Goal: Transaction & Acquisition: Purchase product/service

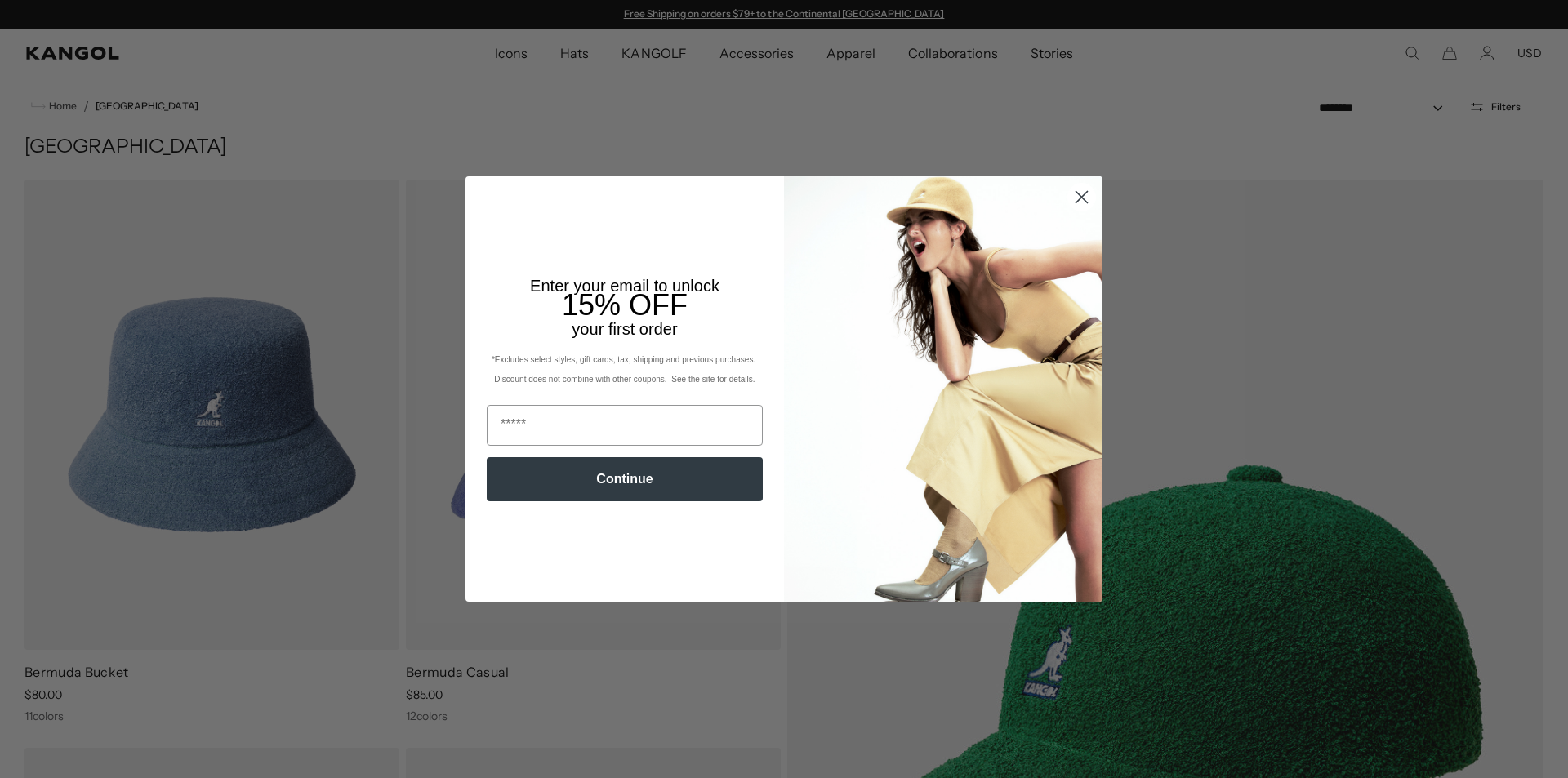
click at [1080, 197] on circle "Close dialog" at bounding box center [1081, 196] width 26 height 26
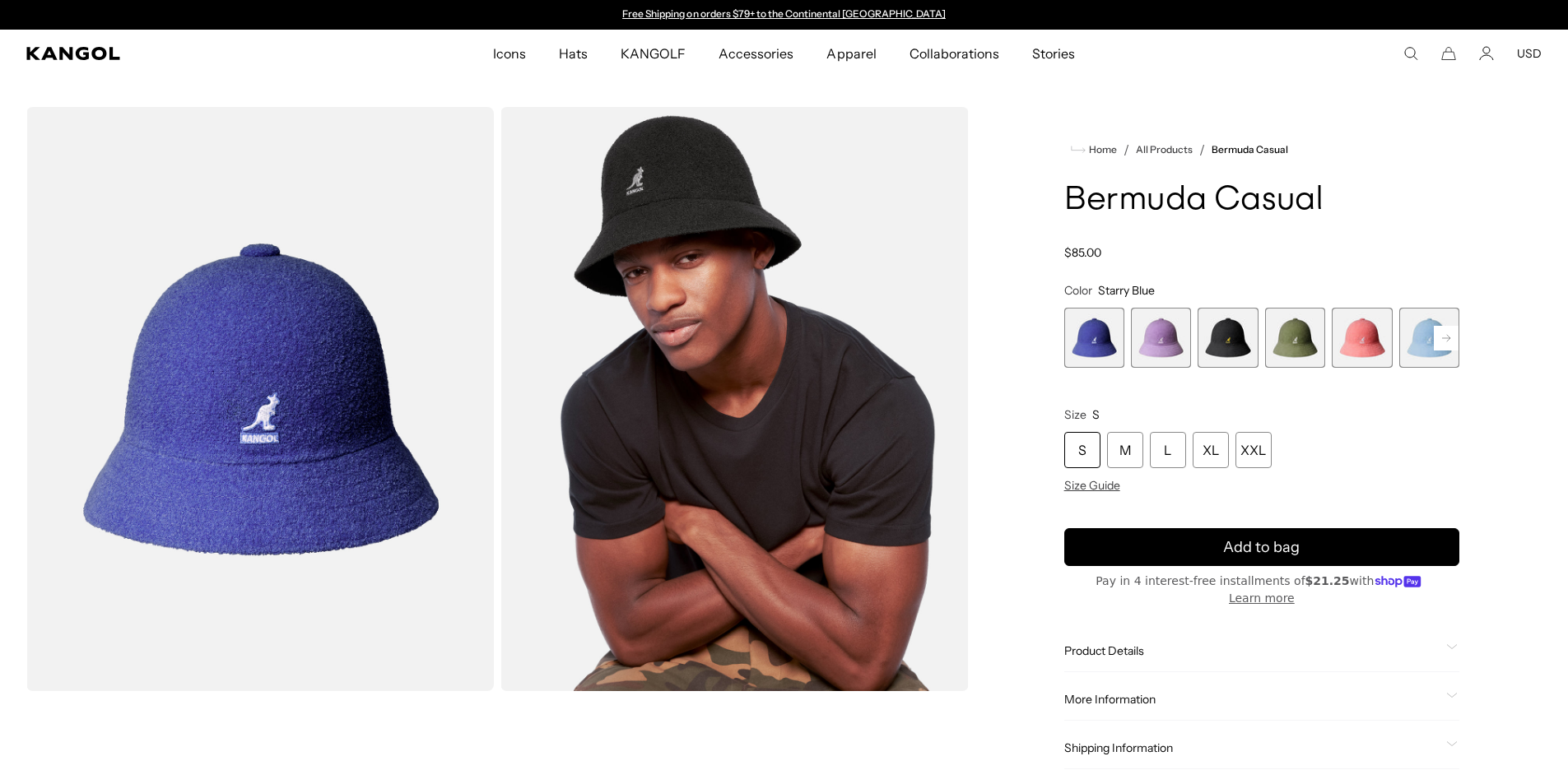
click at [709, 199] on img "Gallery Viewer" at bounding box center [734, 398] width 468 height 584
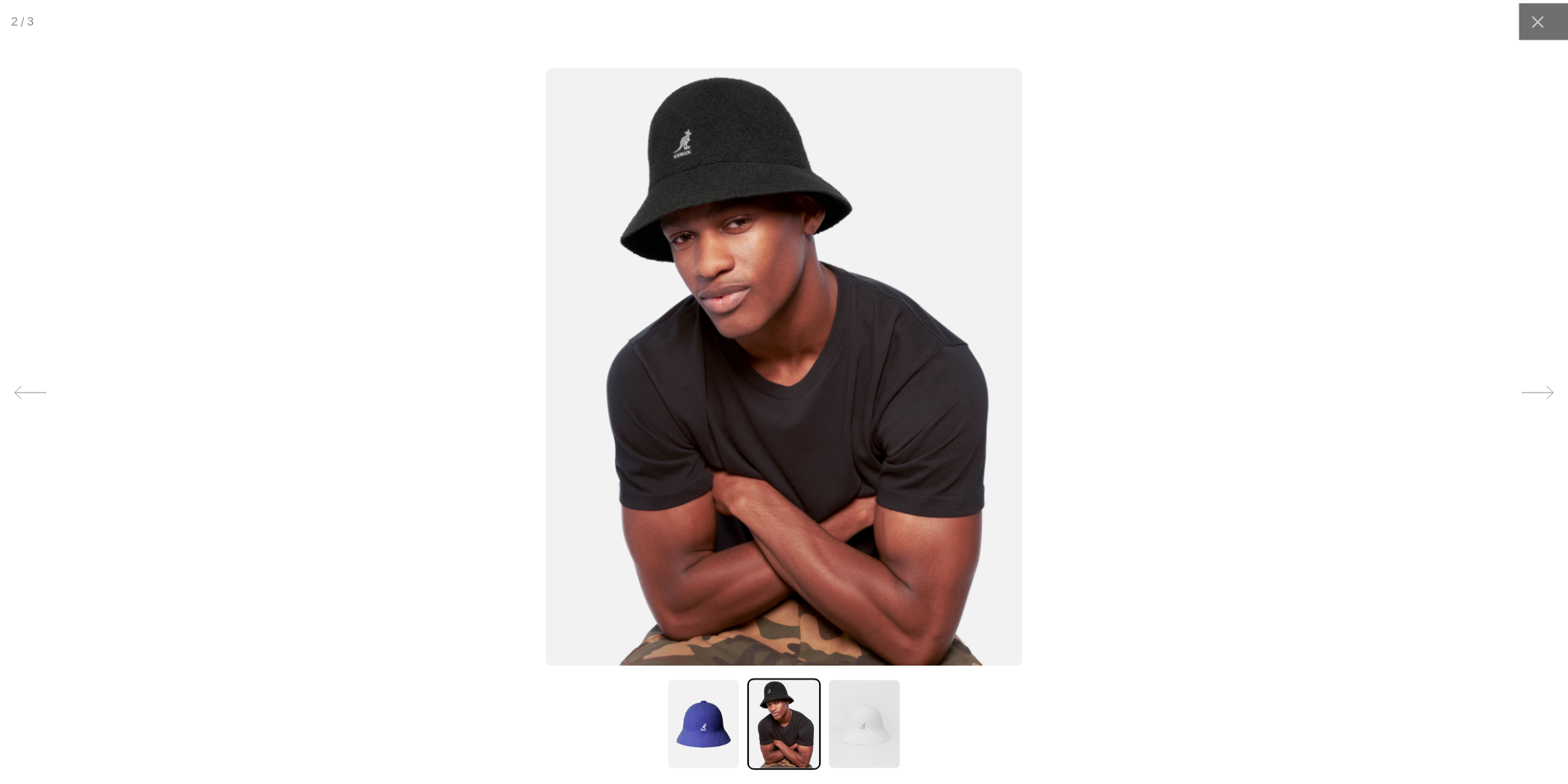
scroll to position [0, 339]
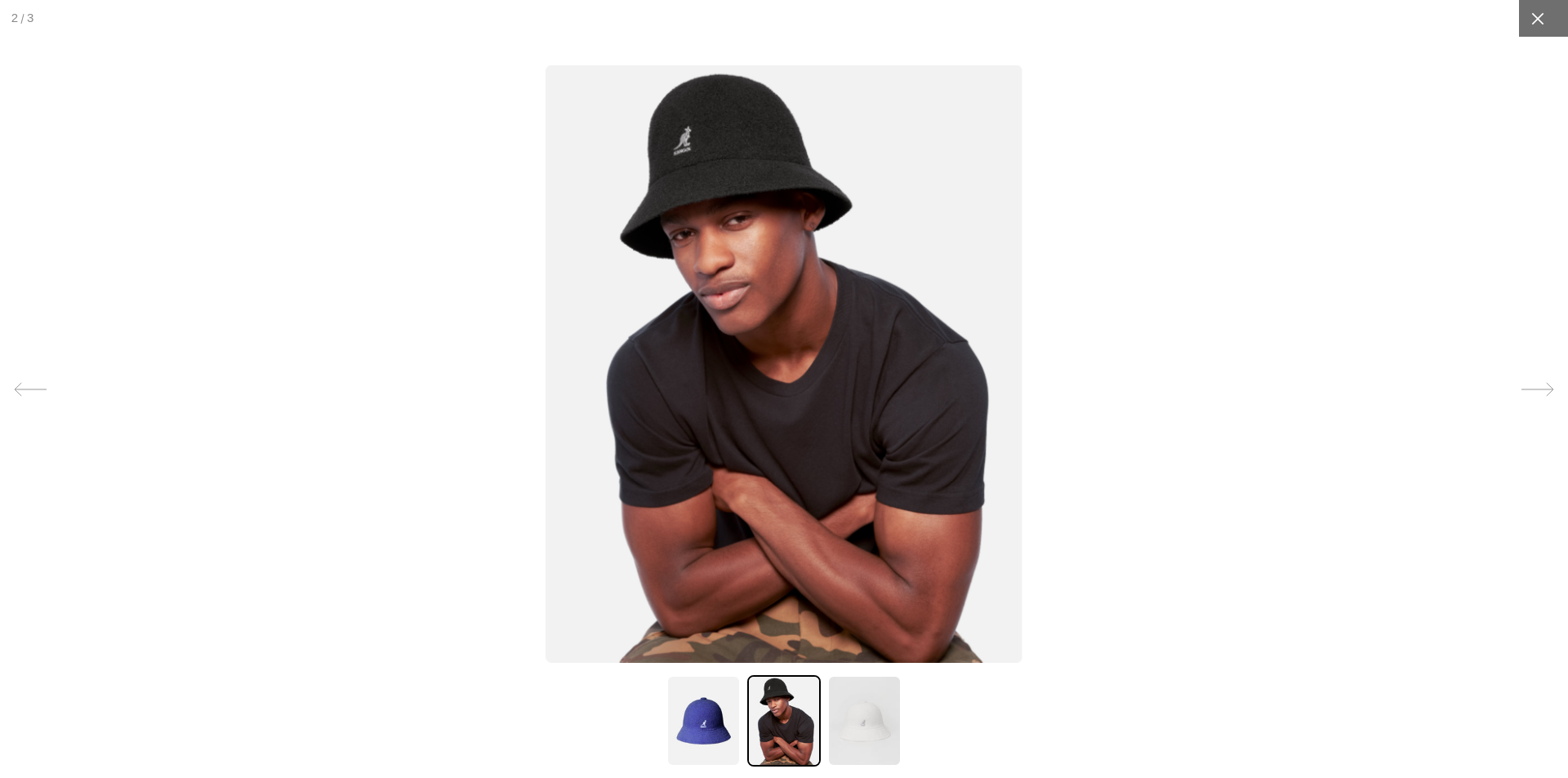
click at [1530, 18] on icon at bounding box center [1538, 19] width 17 height 17
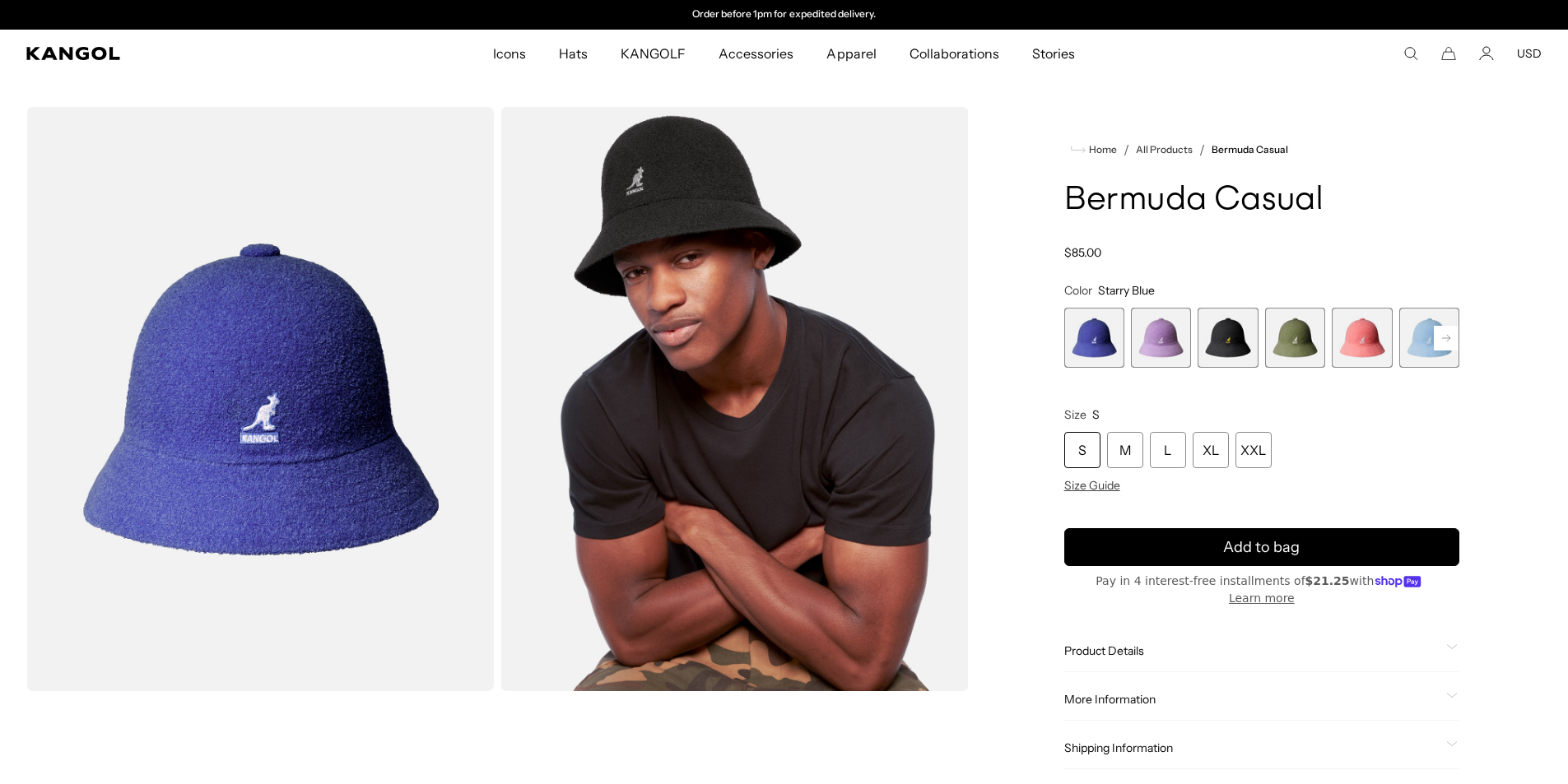
click at [1286, 341] on span "4 of 12" at bounding box center [1295, 337] width 60 height 60
